Goal: Task Accomplishment & Management: Complete application form

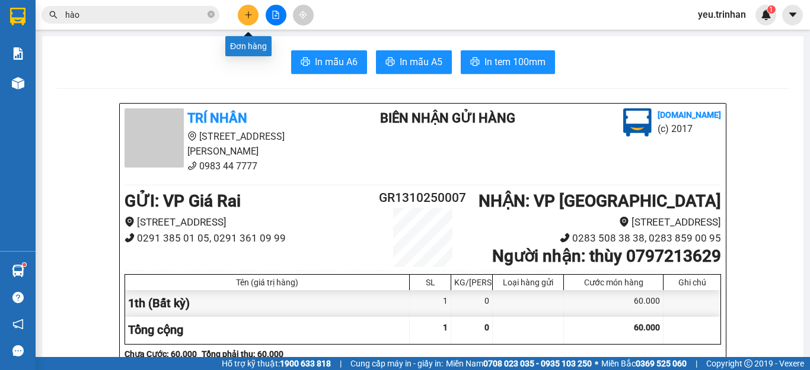
click at [246, 15] on icon "plus" at bounding box center [248, 14] width 7 height 1
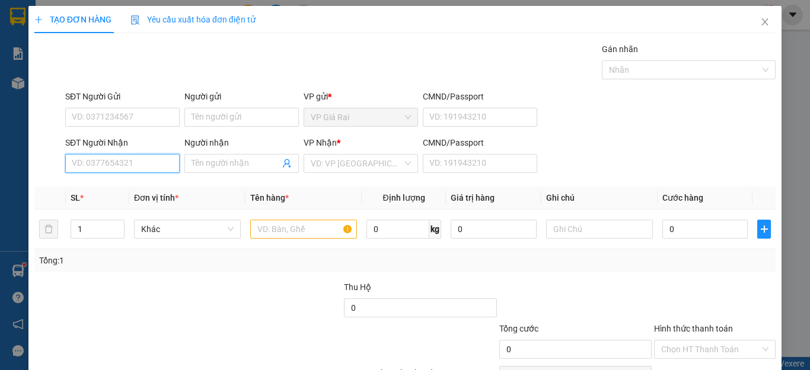
click at [118, 169] on input "SĐT Người Nhận" at bounding box center [122, 163] width 114 height 19
click at [152, 161] on input "SĐT Người Nhận" at bounding box center [122, 163] width 114 height 19
click at [123, 162] on input "SĐT Người Nhận" at bounding box center [122, 163] width 114 height 19
click at [140, 165] on input "SĐT Người Nhận" at bounding box center [122, 163] width 114 height 19
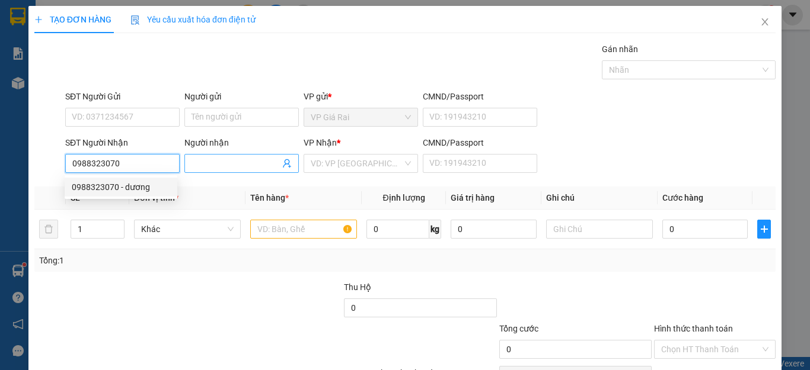
type input "0988323070"
click at [212, 166] on input "Người nhận" at bounding box center [235, 163] width 88 height 13
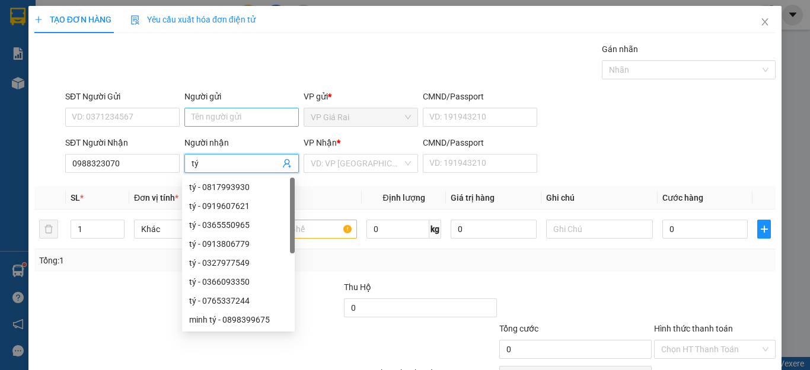
type input "tý"
click at [241, 109] on input "Người gửi" at bounding box center [241, 117] width 114 height 19
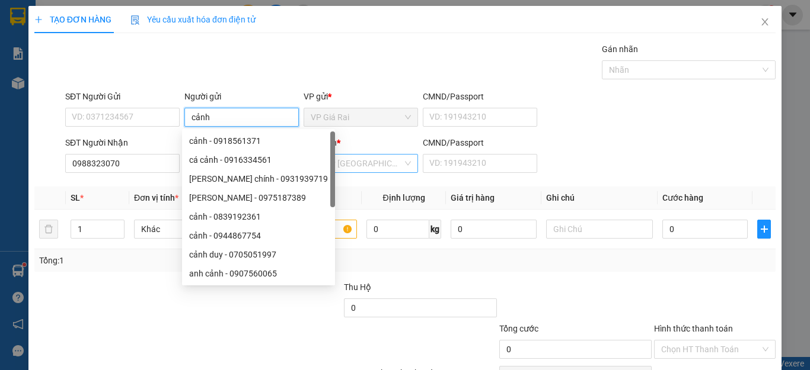
type input "cảnh"
click at [348, 159] on input "search" at bounding box center [357, 164] width 92 height 18
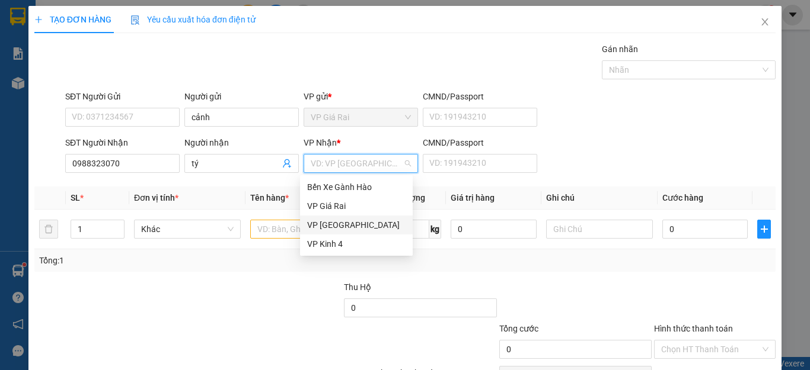
click at [342, 222] on div "VP [GEOGRAPHIC_DATA]" at bounding box center [356, 225] width 98 height 13
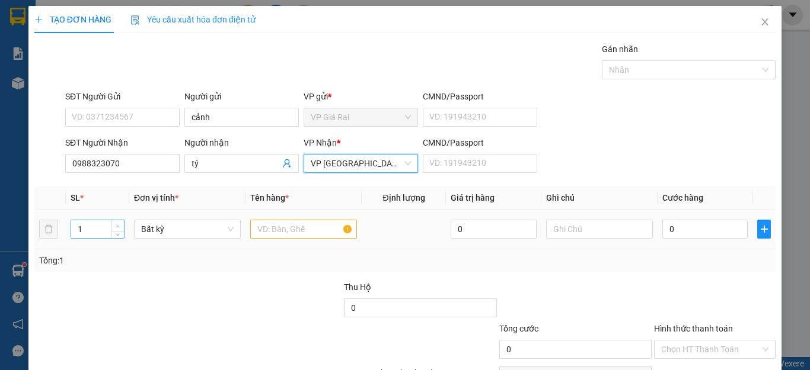
type input "2"
click at [119, 225] on span "up" at bounding box center [117, 226] width 7 height 7
click at [288, 230] on input "text" at bounding box center [303, 229] width 107 height 19
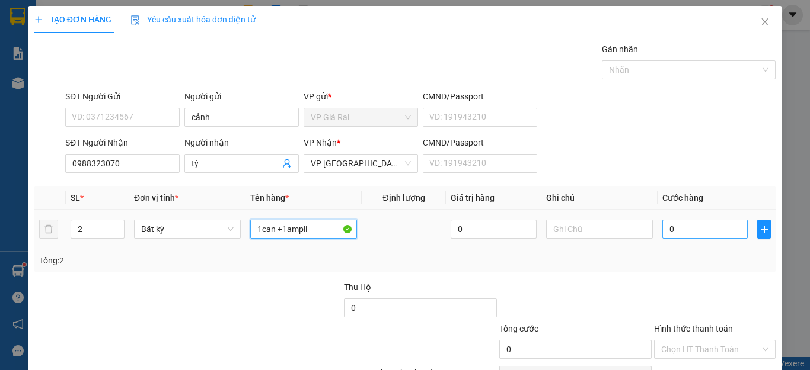
type input "1can +1ampli"
click at [669, 228] on input "0" at bounding box center [704, 229] width 85 height 19
type input "6"
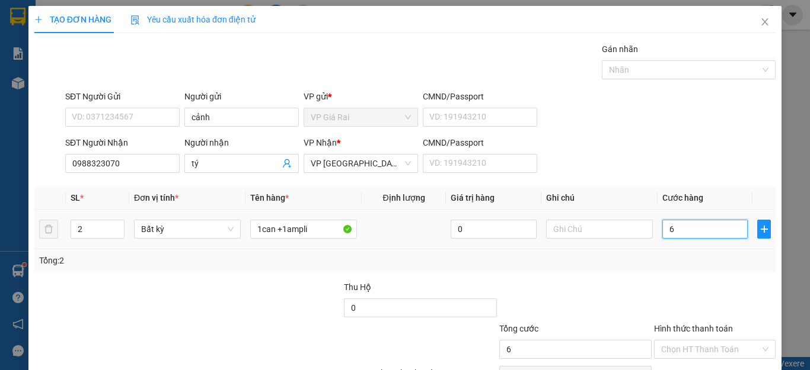
type input "60"
type input "600"
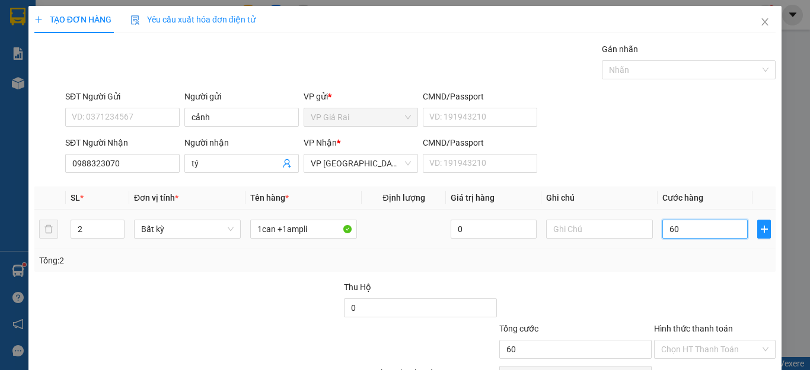
type input "600"
type input "6.000"
type input "60.000"
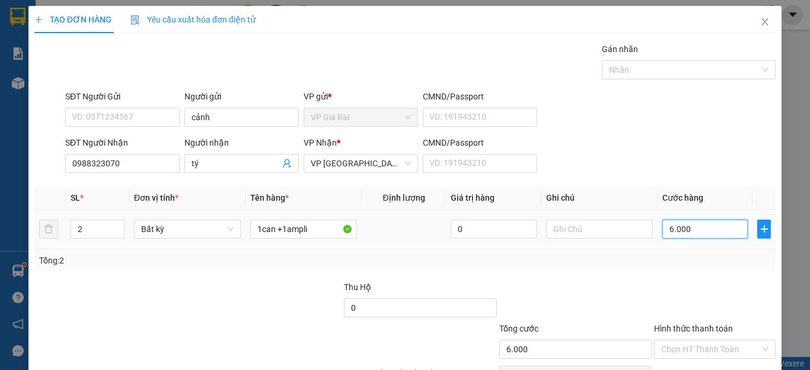
type input "60.000"
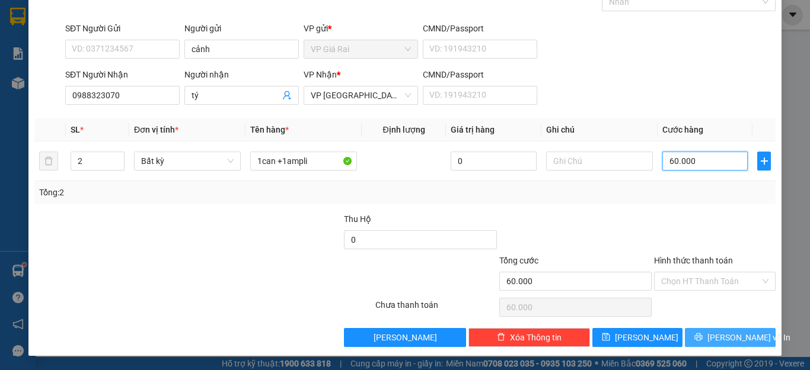
type input "60.000"
click at [745, 341] on button "[PERSON_NAME] và In" at bounding box center [730, 337] width 91 height 19
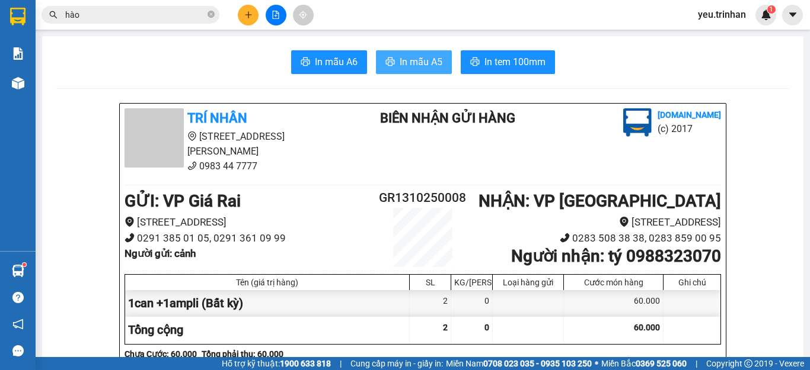
click at [424, 66] on span "In mẫu A5" at bounding box center [420, 62] width 43 height 15
click at [425, 57] on span "In mẫu A5" at bounding box center [420, 62] width 43 height 15
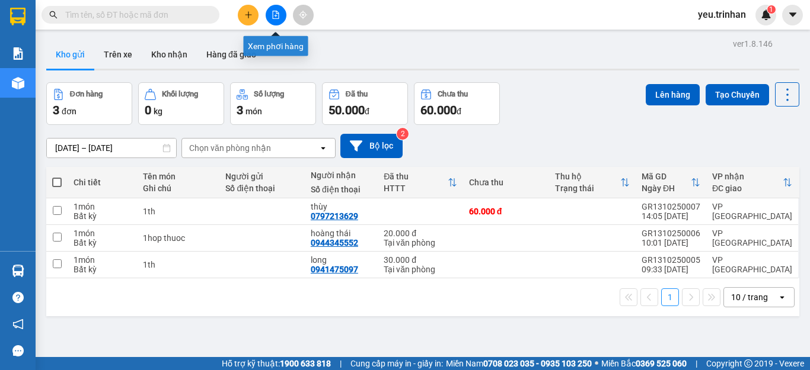
click at [279, 16] on icon "file-add" at bounding box center [275, 15] width 8 height 8
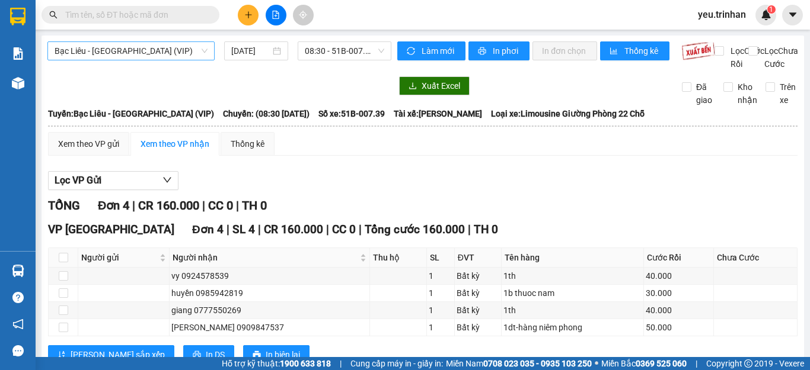
click at [127, 48] on span "Bạc Liêu - [GEOGRAPHIC_DATA] (VIP)" at bounding box center [131, 51] width 153 height 18
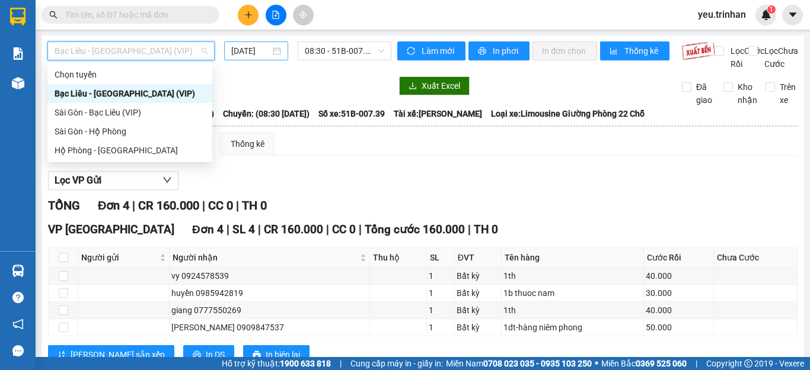
click at [245, 52] on input "[DATE]" at bounding box center [250, 50] width 39 height 13
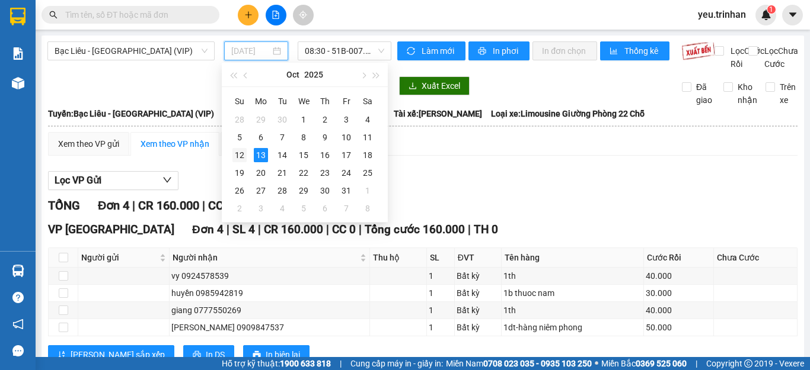
click at [243, 156] on div "12" at bounding box center [239, 155] width 14 height 14
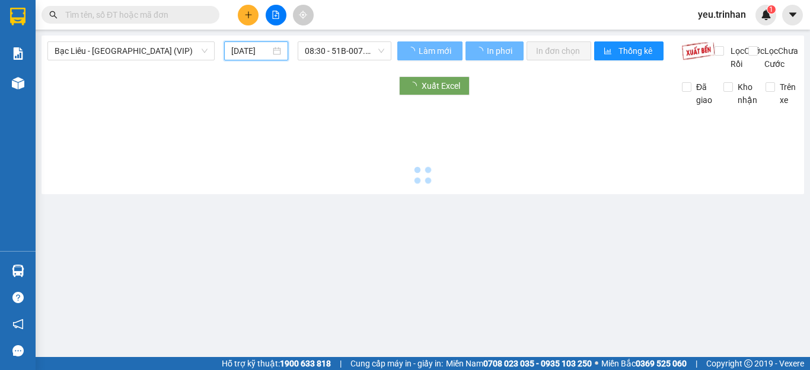
type input "12/10/2025"
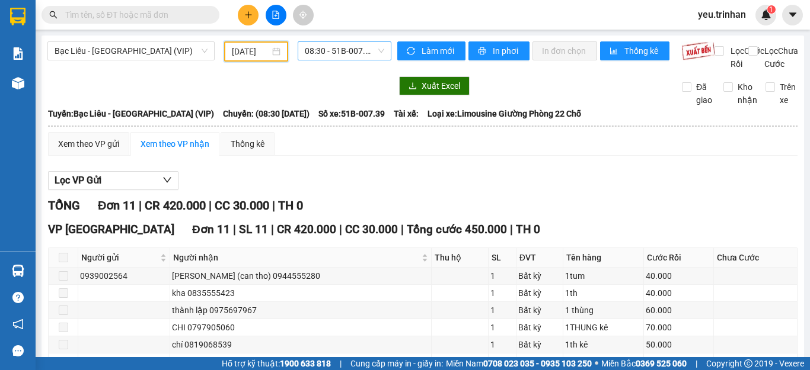
click at [330, 57] on span "08:30 - 51B-007.39" at bounding box center [344, 51] width 79 height 18
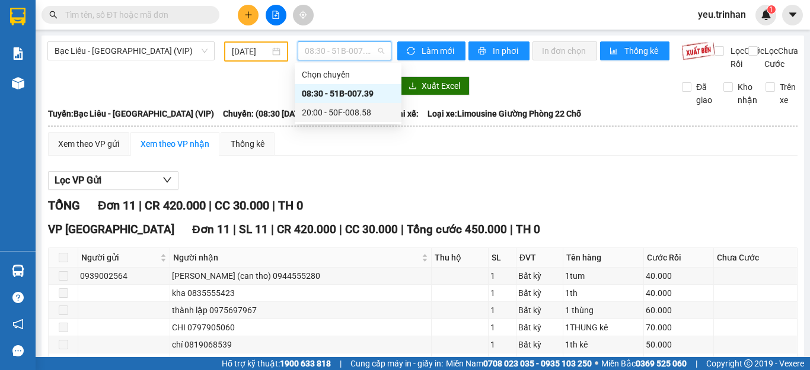
click at [337, 116] on div "20:00 - 50F-008.58" at bounding box center [348, 112] width 92 height 13
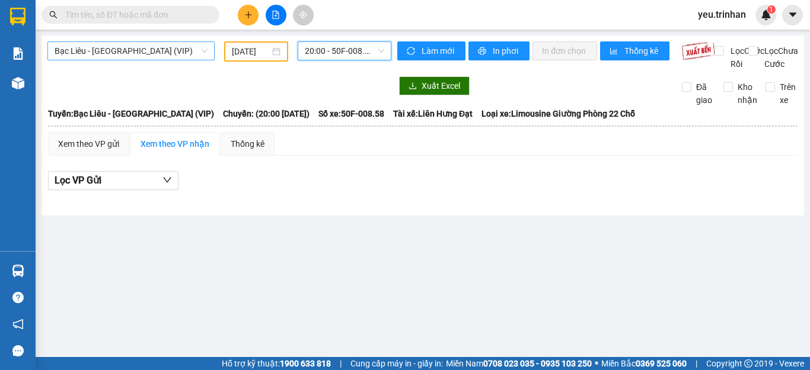
click at [92, 44] on span "Bạc Liêu - Sài Gòn (VIP)" at bounding box center [131, 51] width 153 height 18
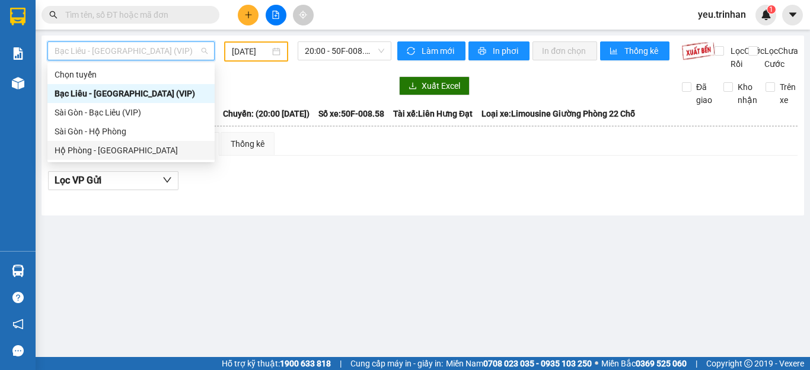
click at [88, 152] on div "Hộ Phòng - Sài Gòn" at bounding box center [131, 150] width 153 height 13
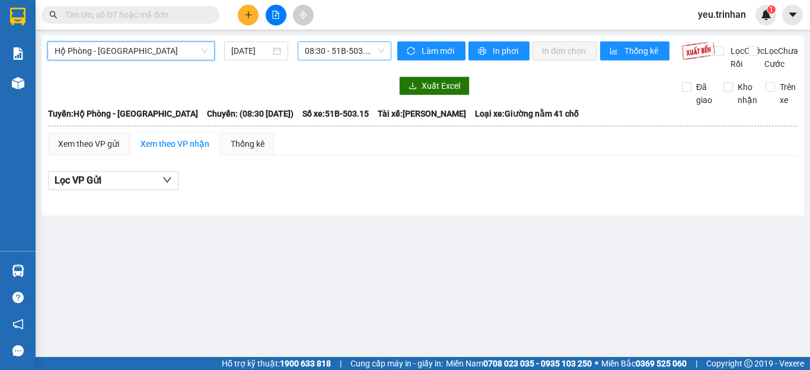
click at [330, 47] on span "08:30 - 51B-503.15" at bounding box center [344, 51] width 79 height 18
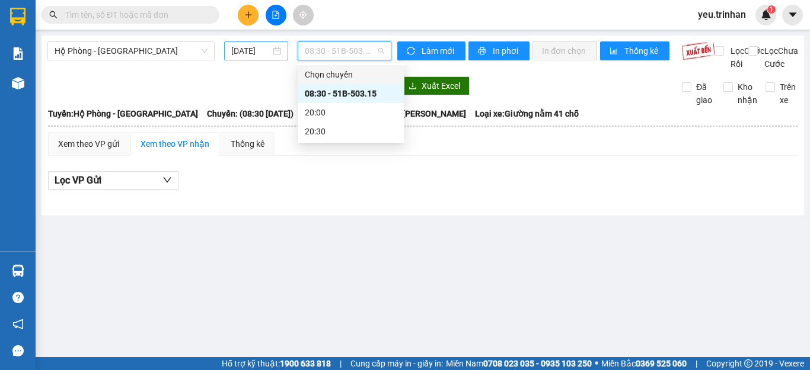
click at [256, 45] on input "[DATE]" at bounding box center [250, 50] width 39 height 13
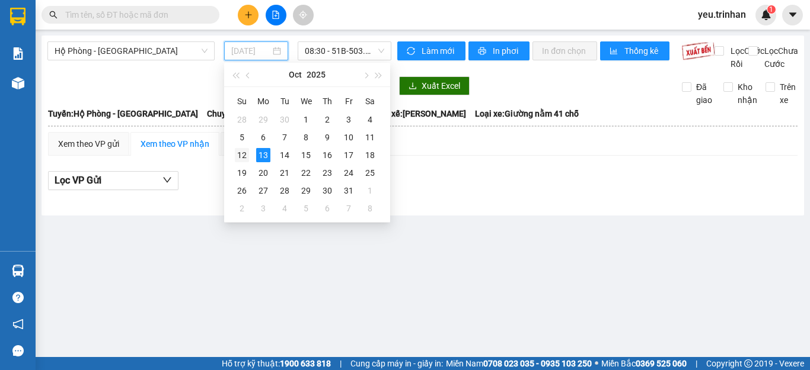
click at [241, 153] on div "12" at bounding box center [242, 155] width 14 height 14
type input "12/10/2025"
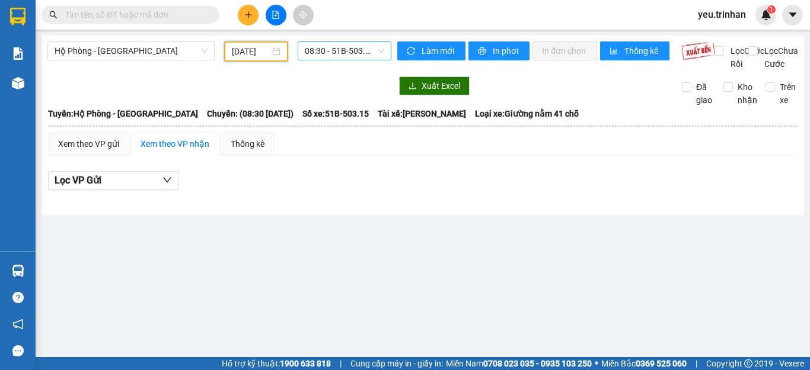
click at [348, 50] on span "08:30 - 51B-503.15" at bounding box center [344, 51] width 79 height 18
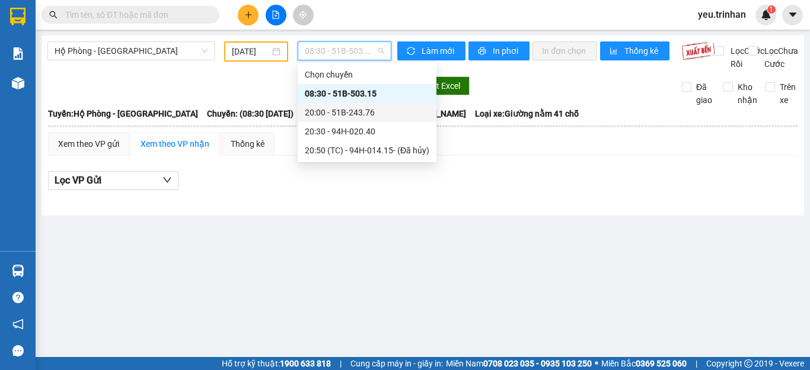
click at [355, 108] on div "20:00 - 51B-243.76" at bounding box center [367, 112] width 124 height 13
